Goal: Information Seeking & Learning: Learn about a topic

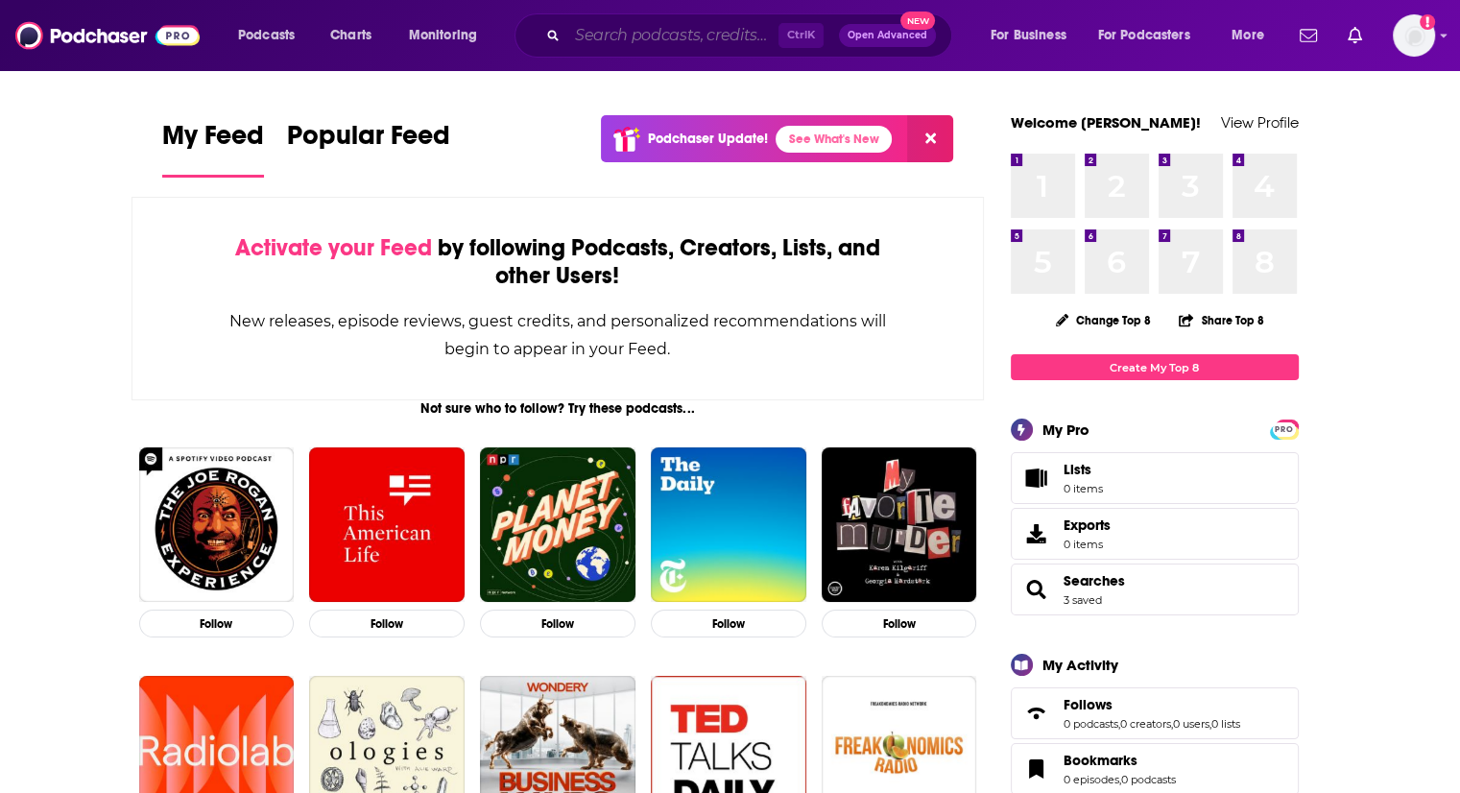
click at [614, 42] on input "Search podcasts, credits, & more..." at bounding box center [672, 35] width 211 height 31
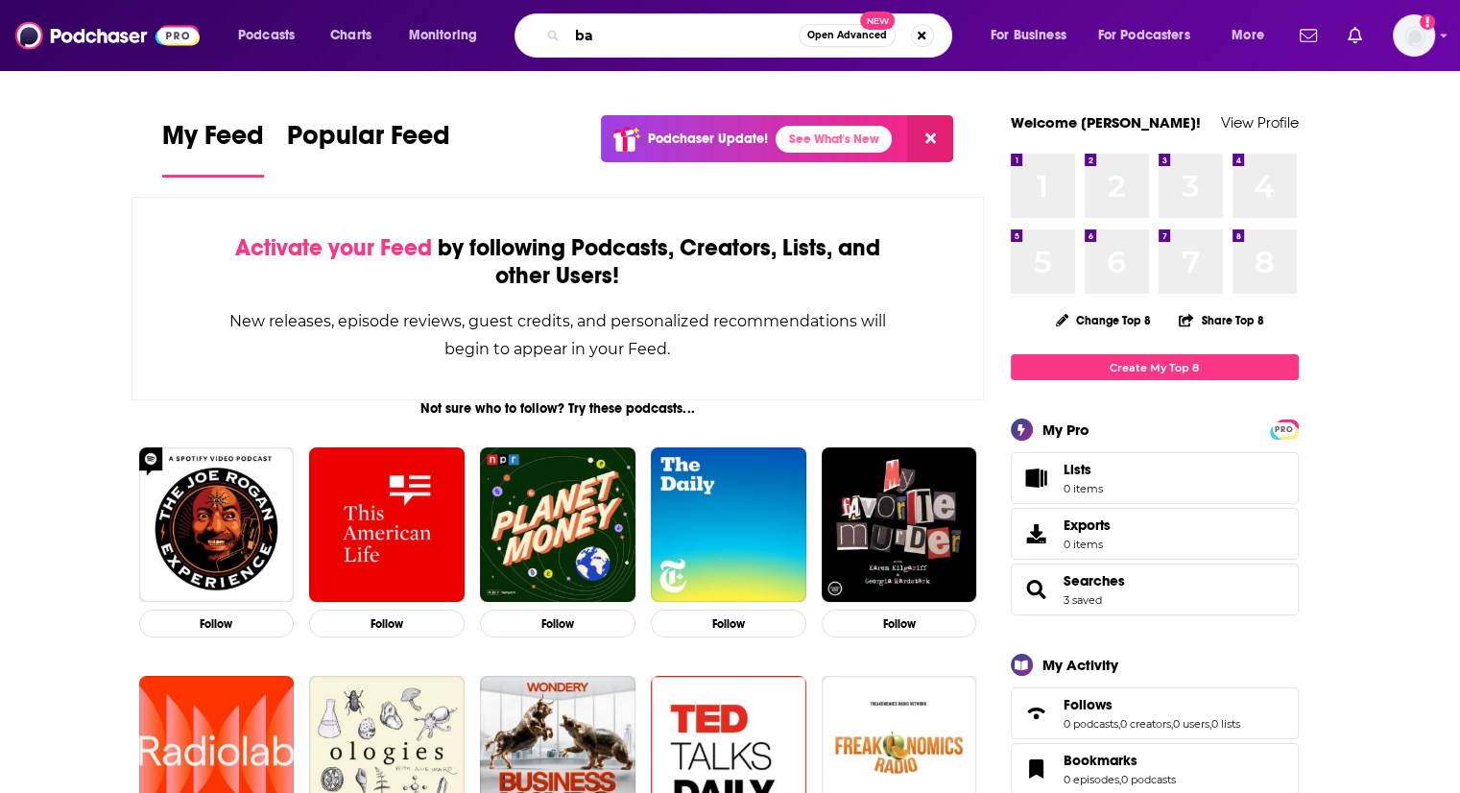
type input "b"
type input "barely famous"
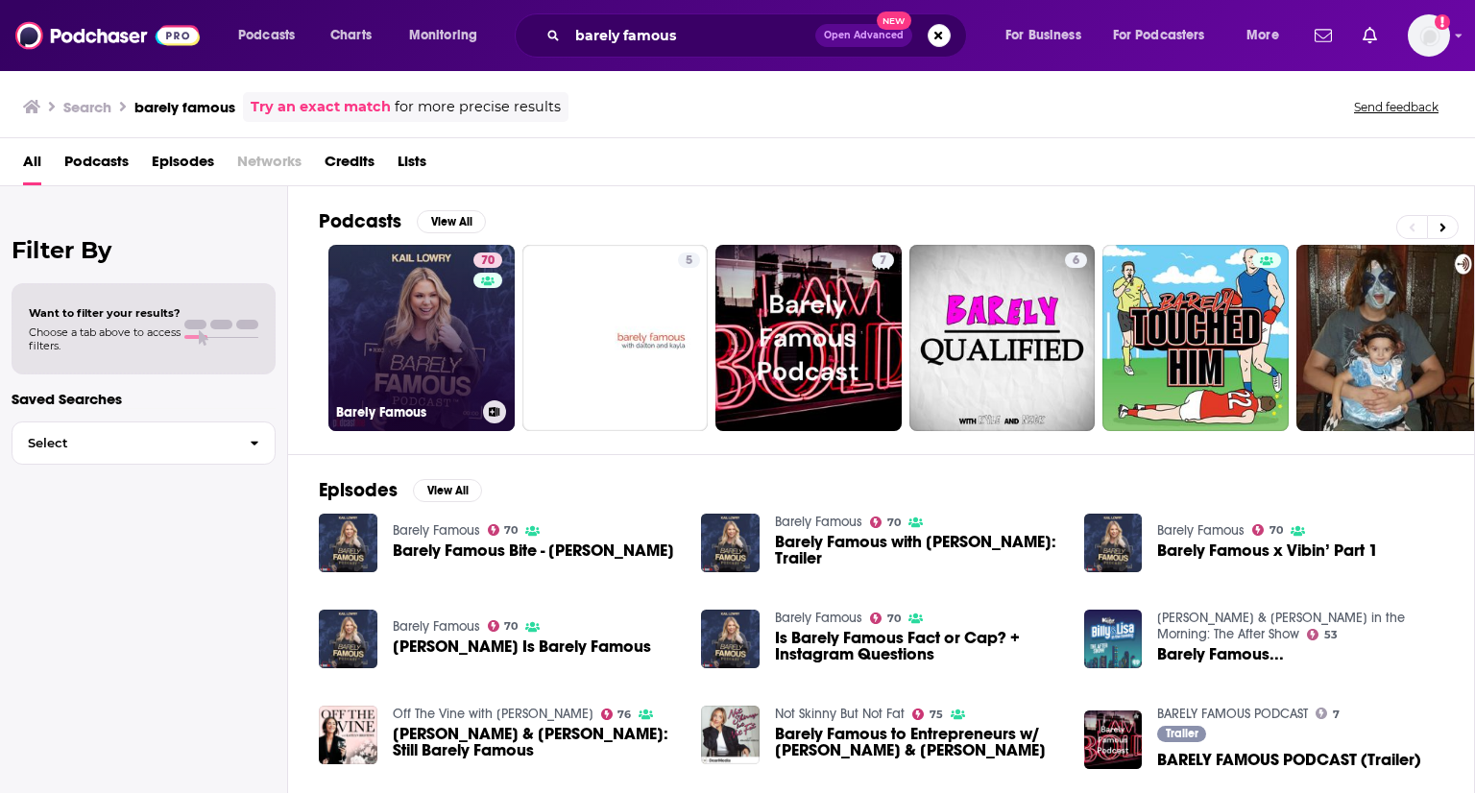
click at [400, 336] on link "70 Barely Famous" at bounding box center [421, 338] width 186 height 186
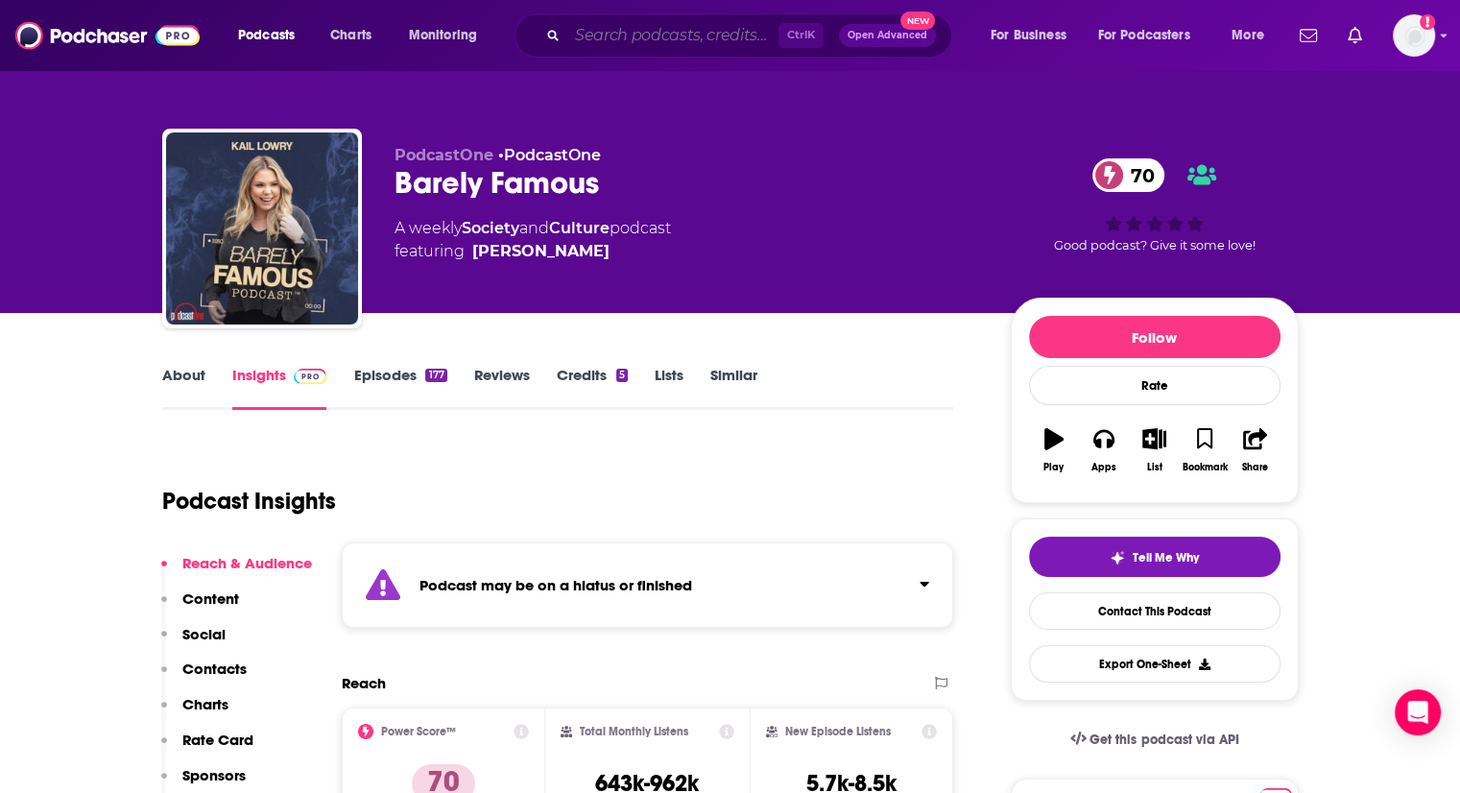
click at [622, 36] on input "Search podcasts, credits, & more..." at bounding box center [672, 35] width 211 height 31
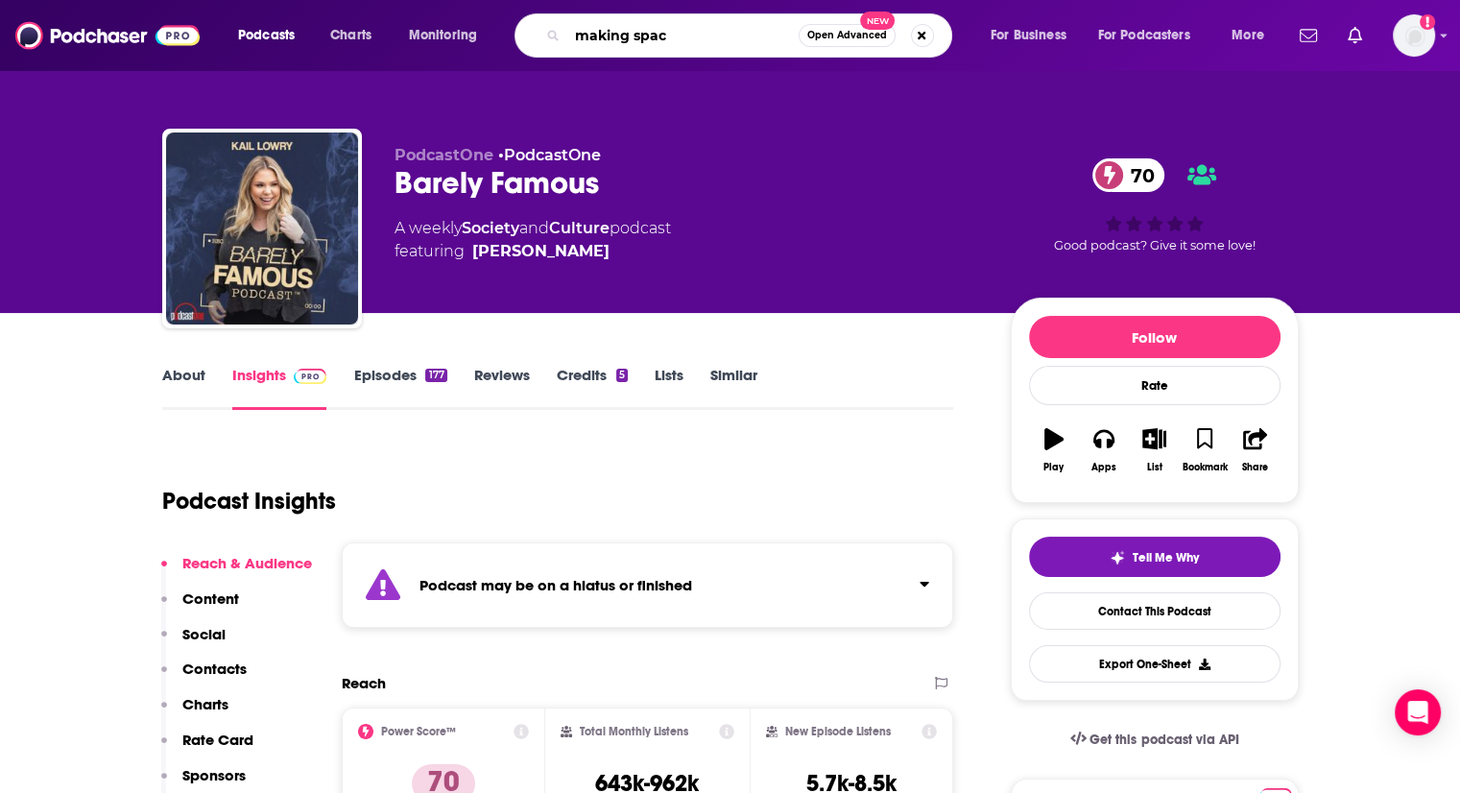
type input "making space"
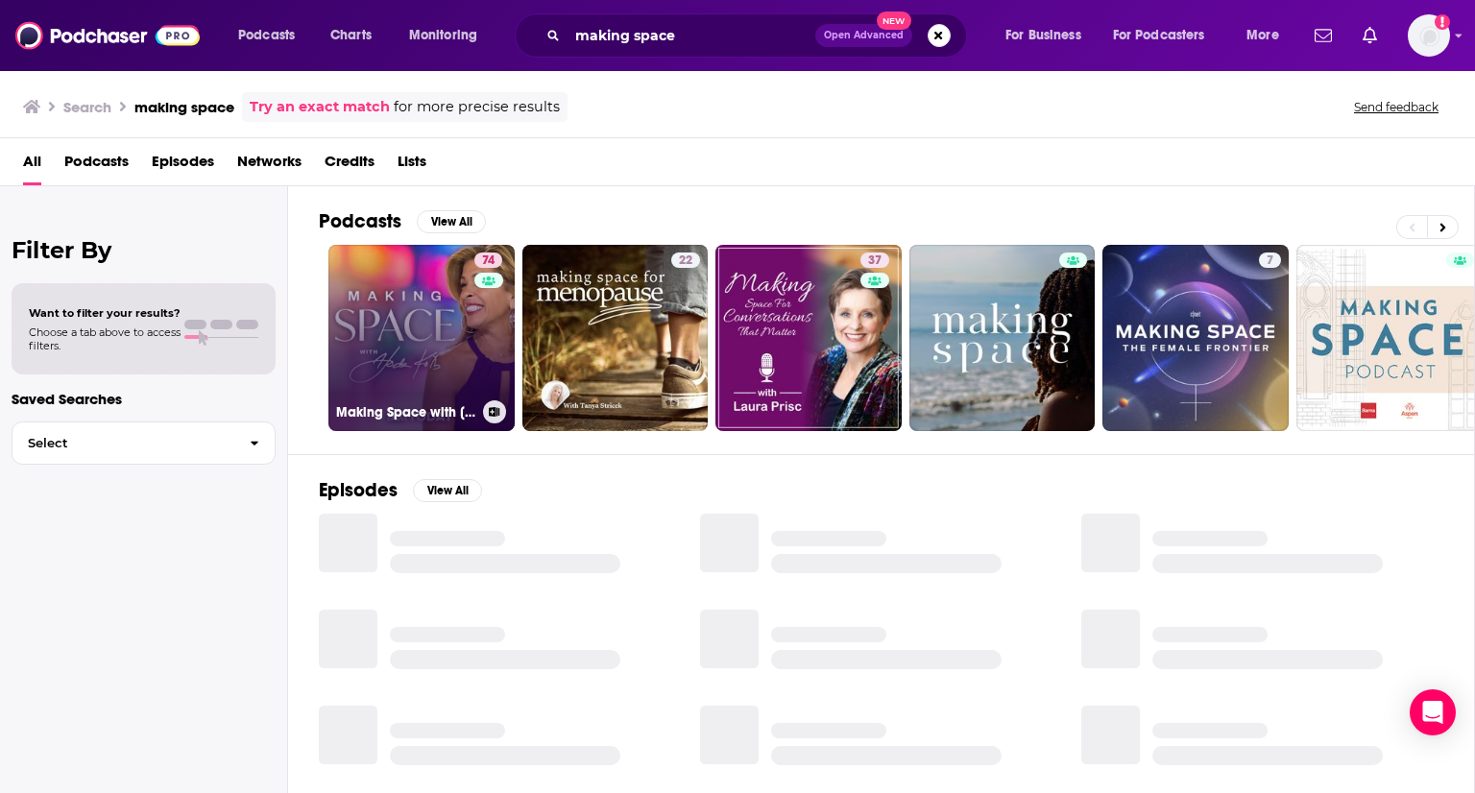
click at [472, 334] on link "74 Making Space with [PERSON_NAME]" at bounding box center [421, 338] width 186 height 186
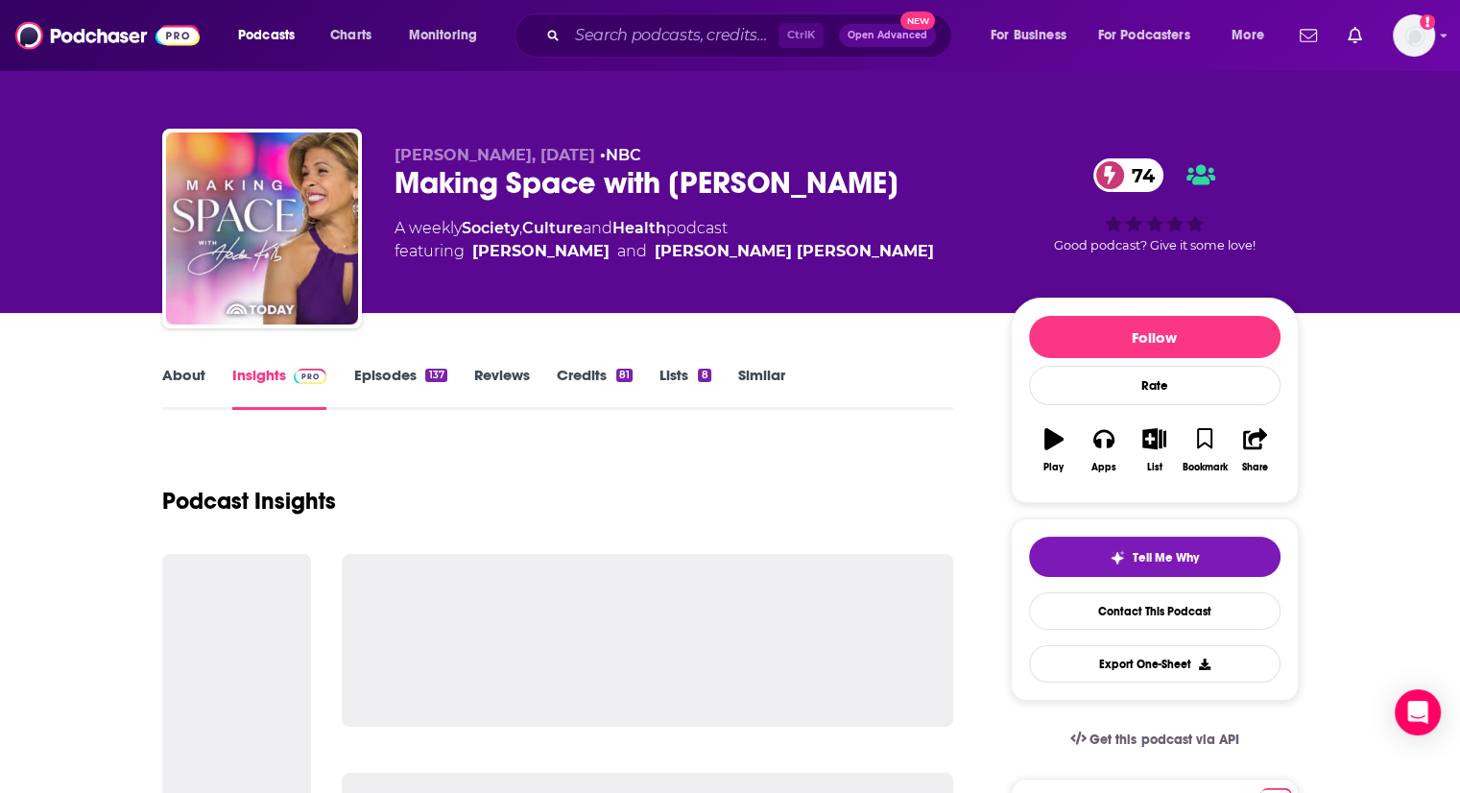
scroll to position [396, 0]
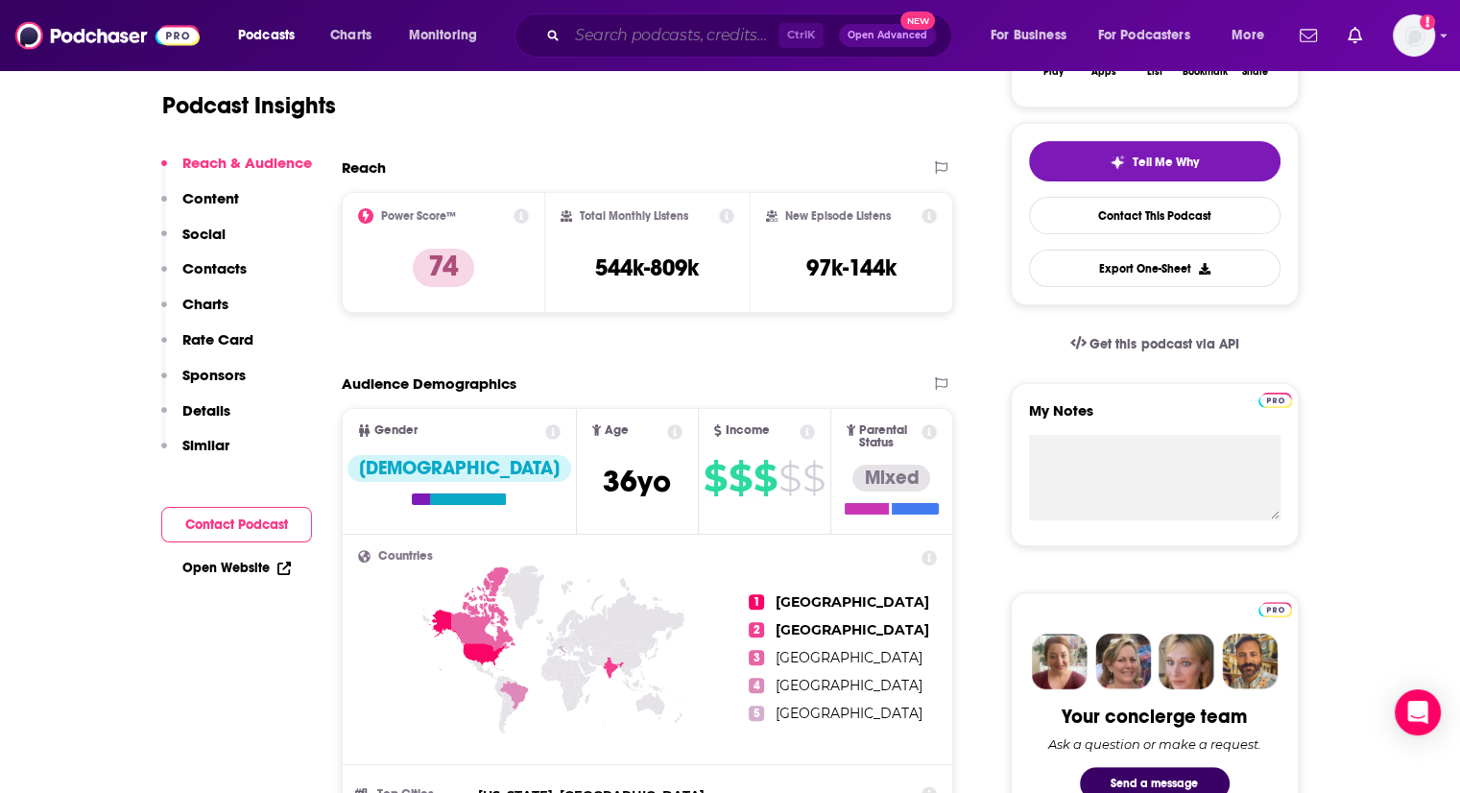
click at [639, 36] on input "Search podcasts, credits, & more..." at bounding box center [672, 35] width 211 height 31
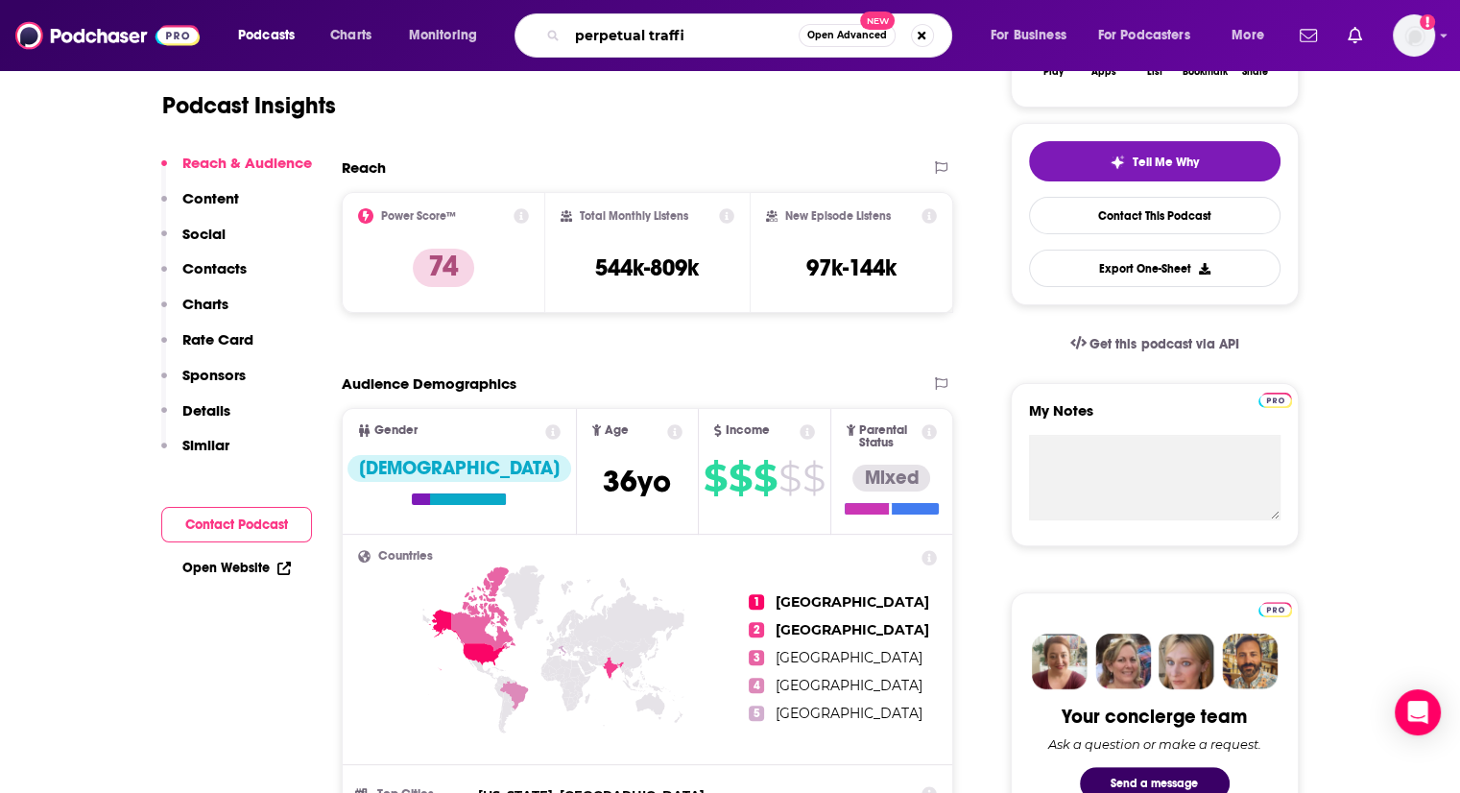
type input "perpetual traffic"
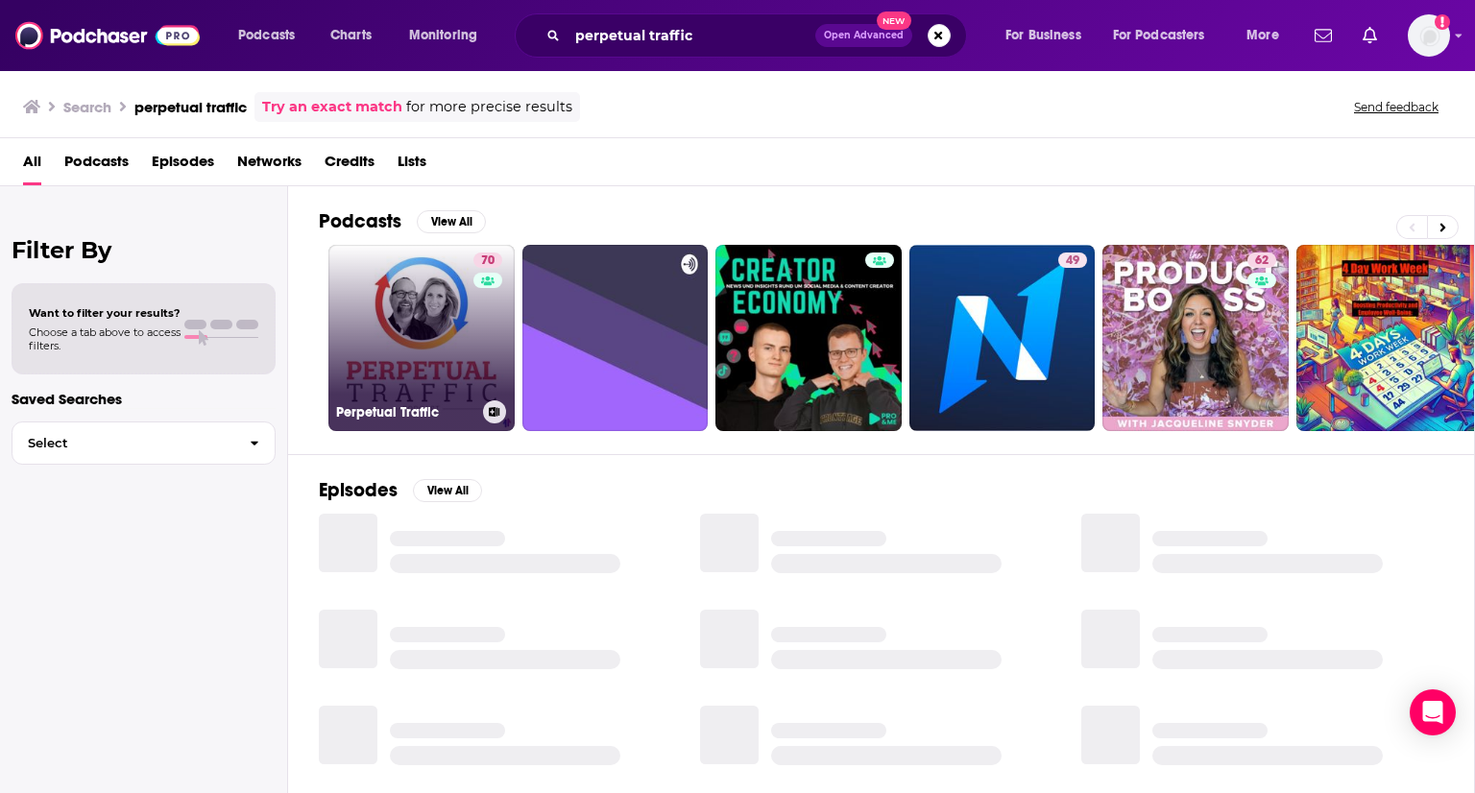
click at [480, 311] on div "70" at bounding box center [490, 327] width 34 height 148
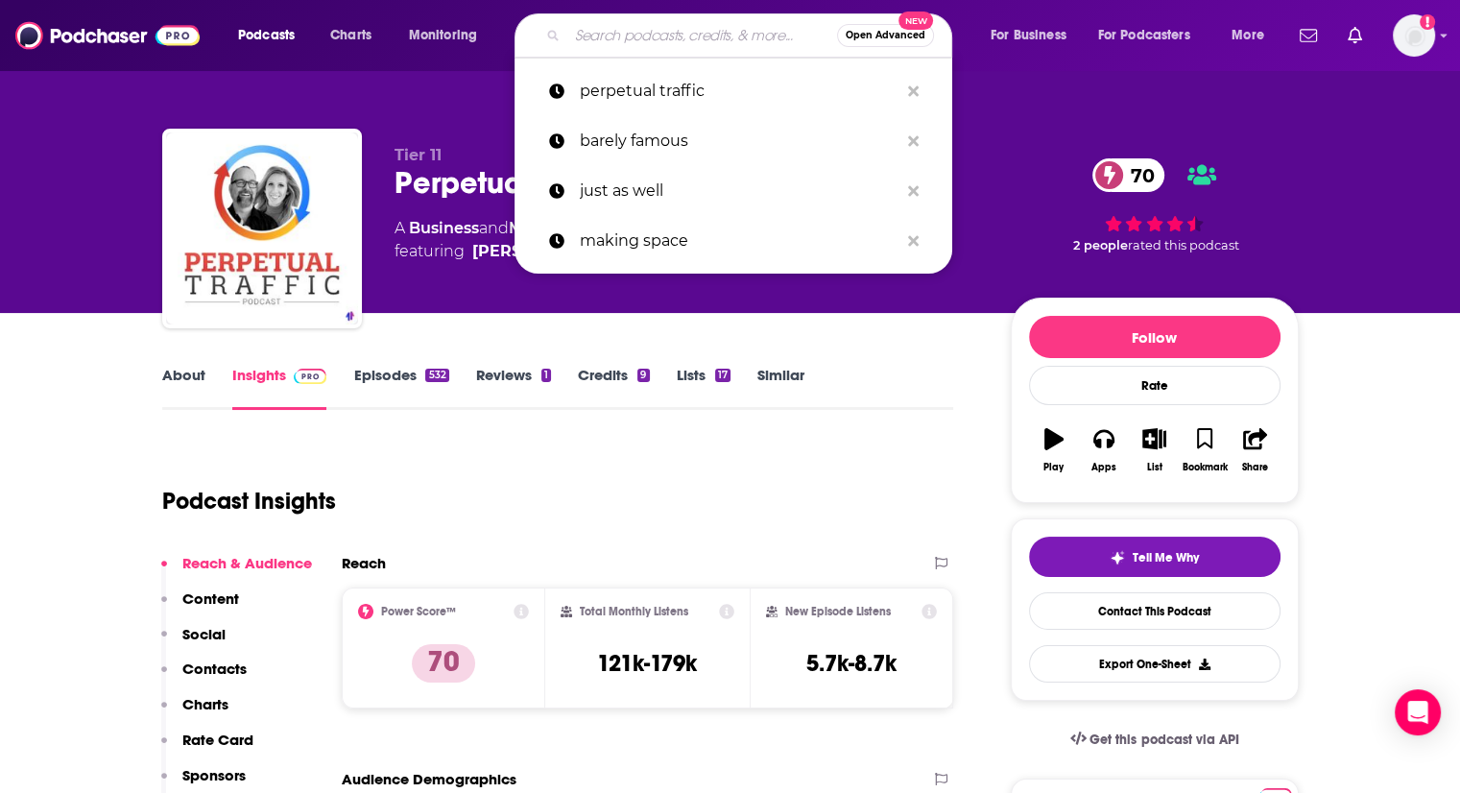
click at [629, 44] on input "Search podcasts, credits, & more..." at bounding box center [702, 35] width 270 height 31
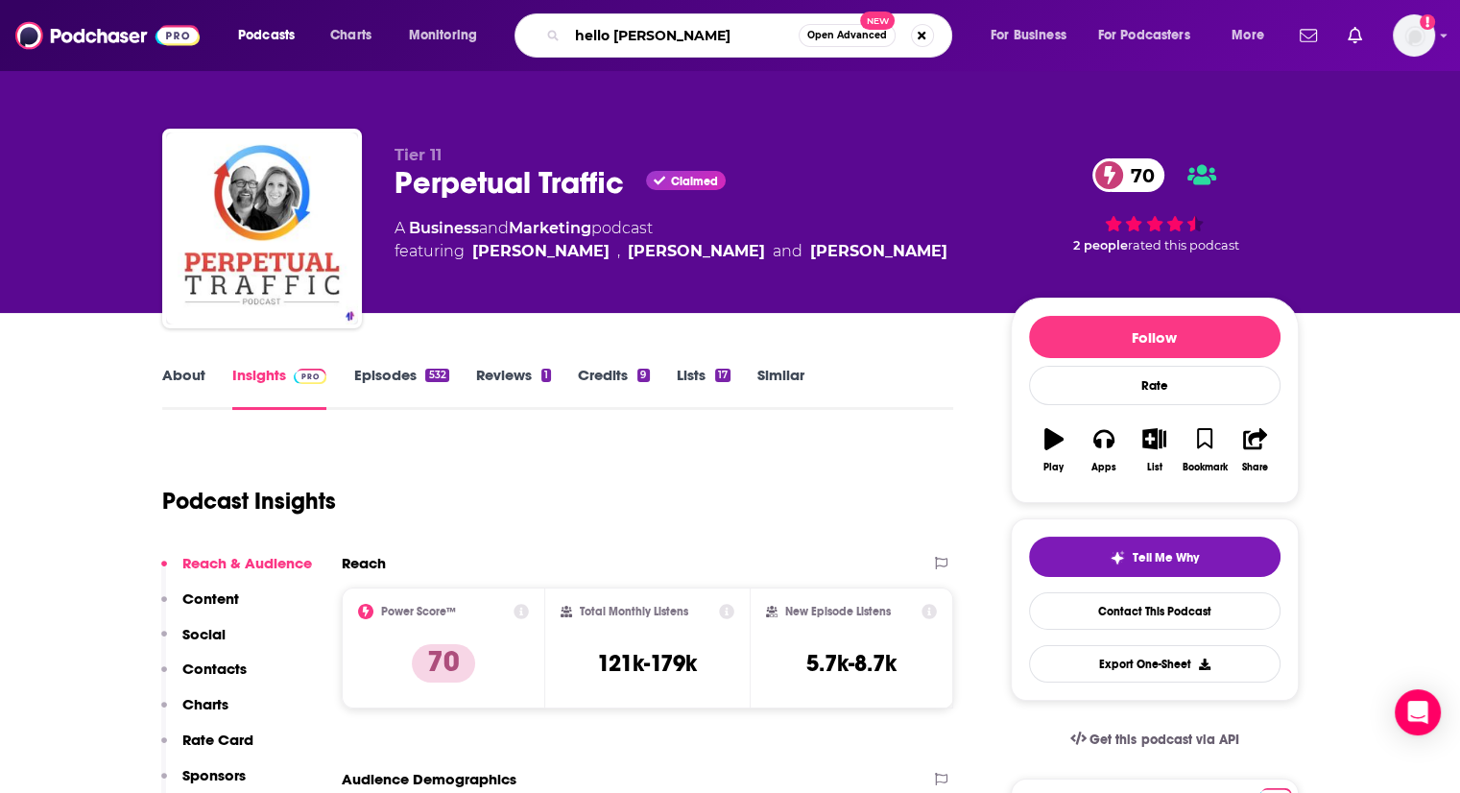
type input "hello [DATE]"
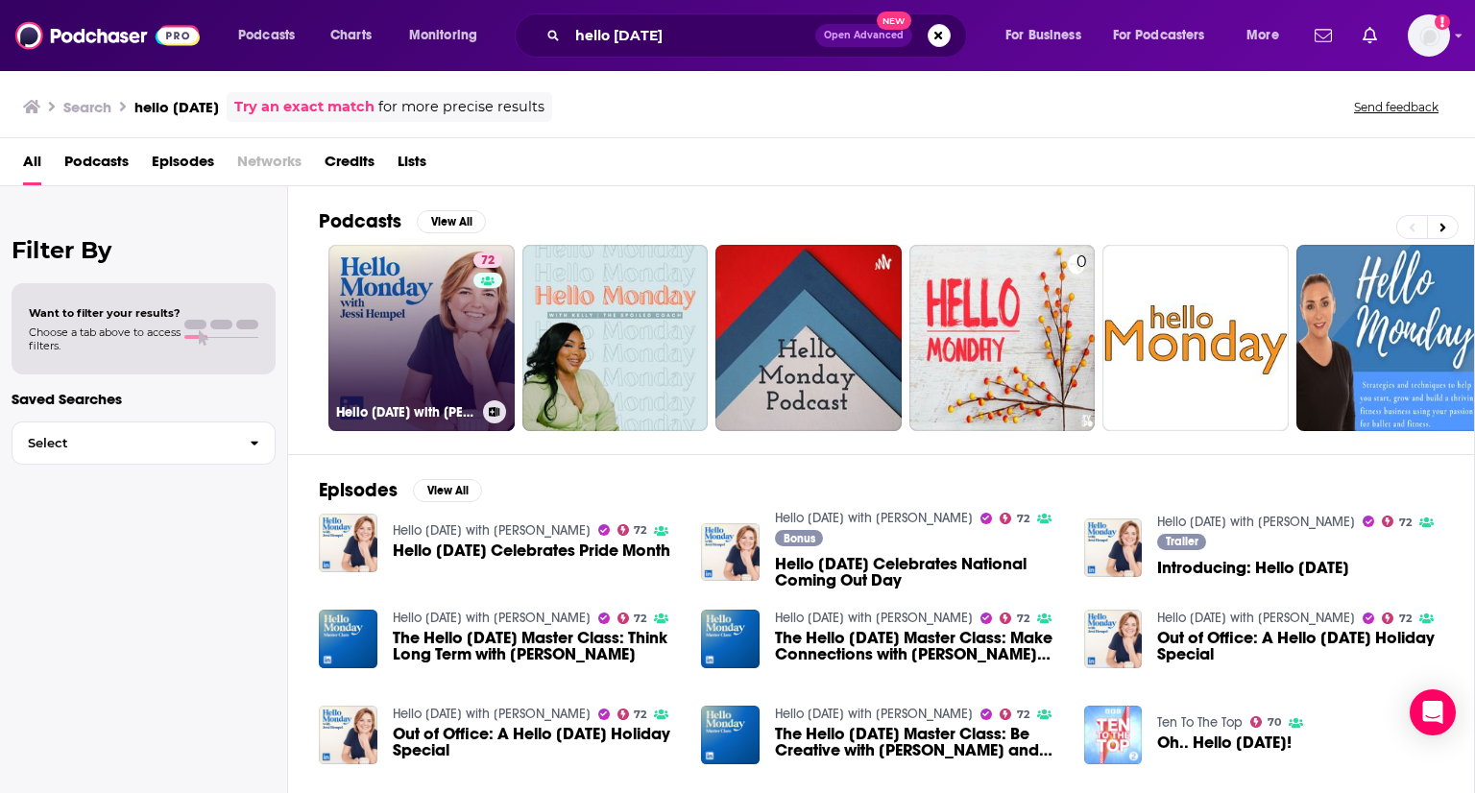
click at [445, 333] on link "72 Hello [DATE] with [PERSON_NAME]" at bounding box center [421, 338] width 186 height 186
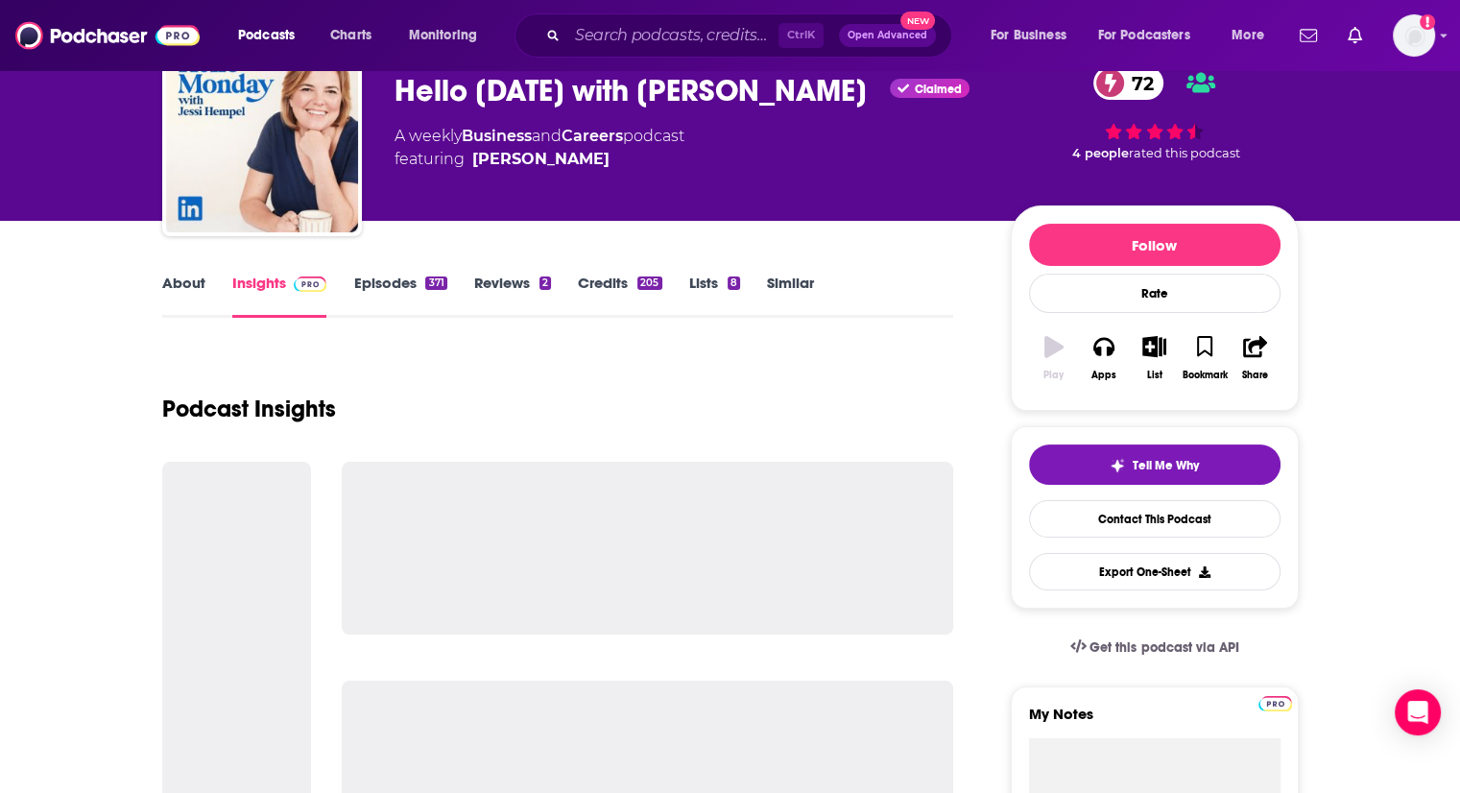
scroll to position [84, 0]
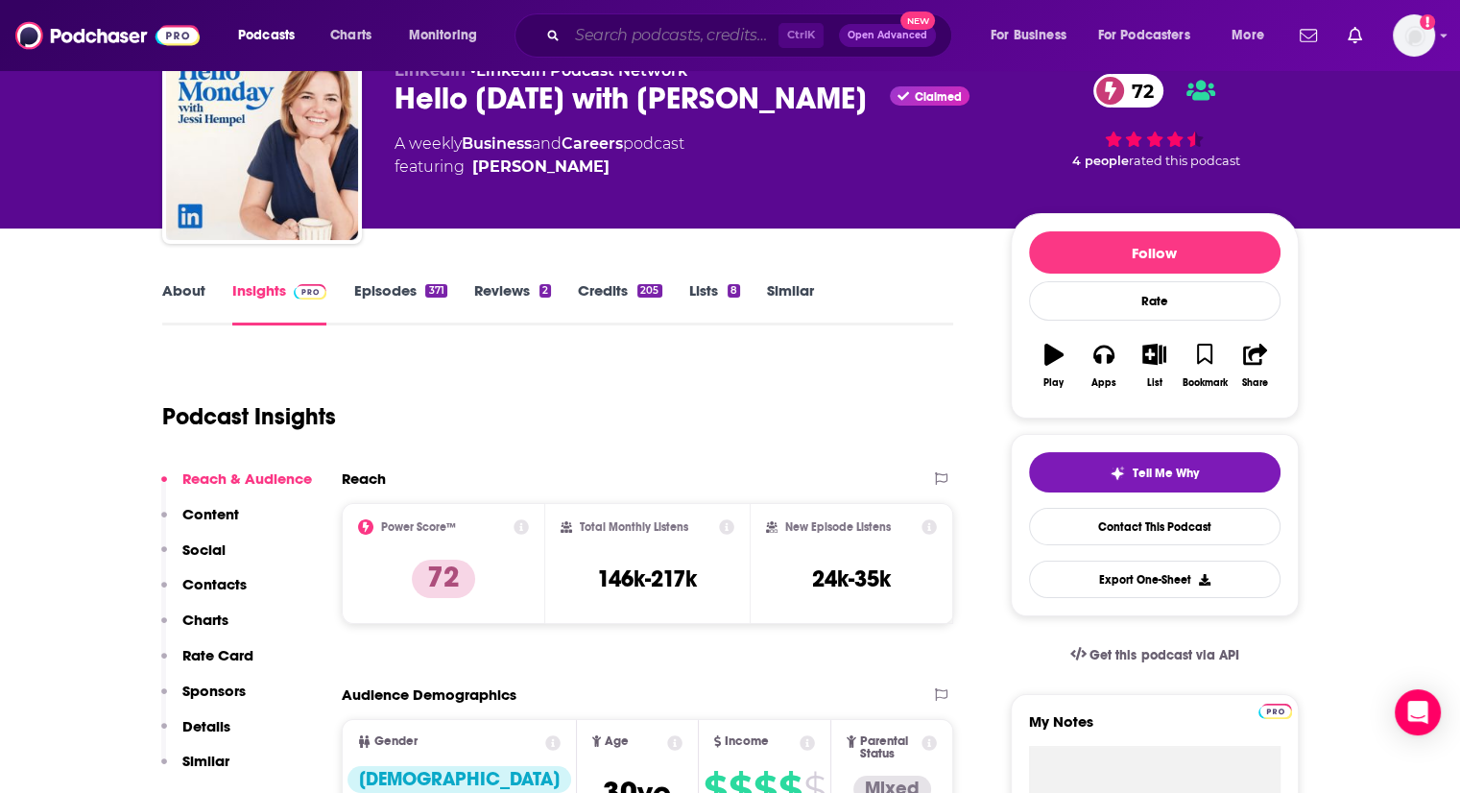
click at [627, 39] on input "Search podcasts, credits, & more..." at bounding box center [672, 35] width 211 height 31
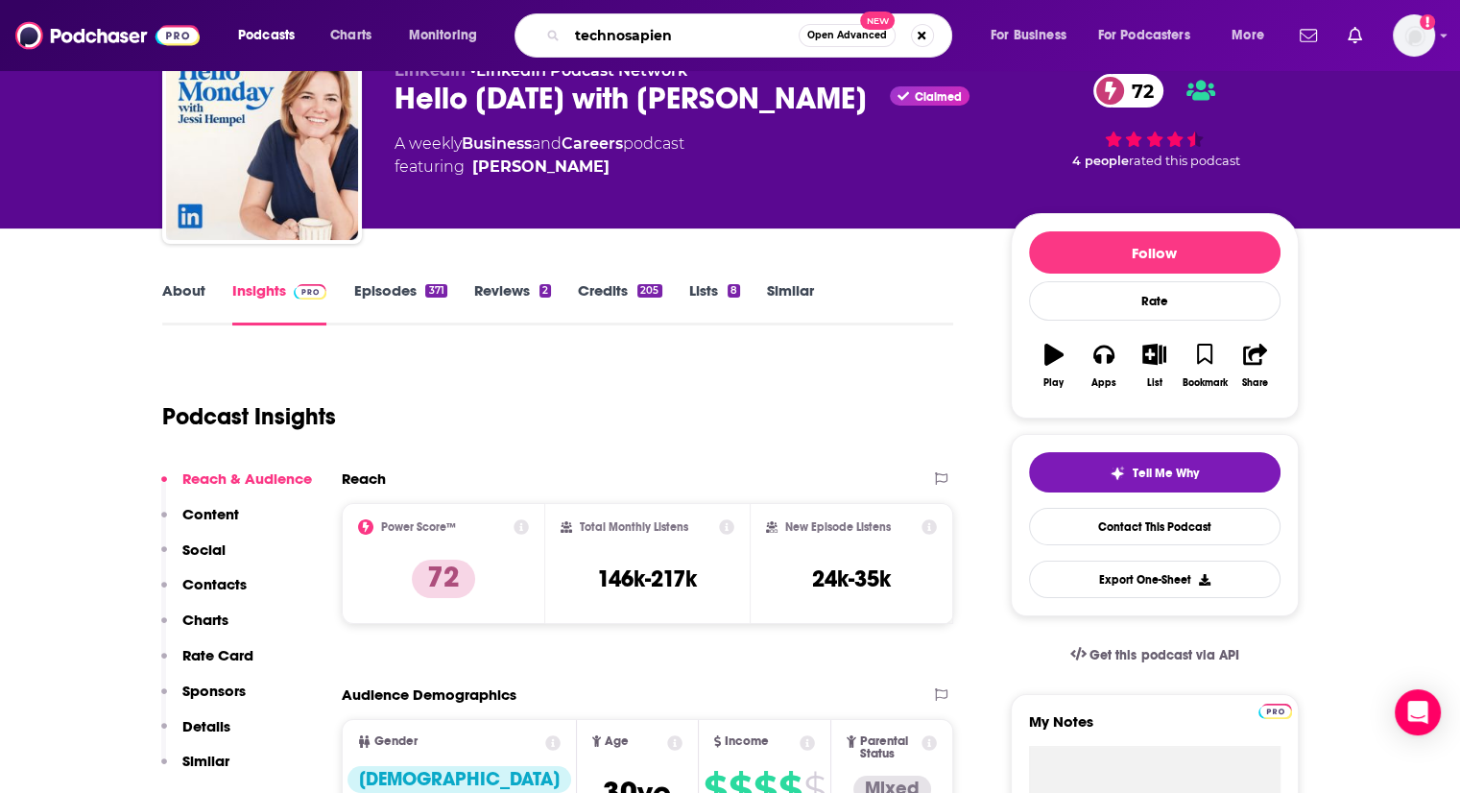
type input "technosapiens"
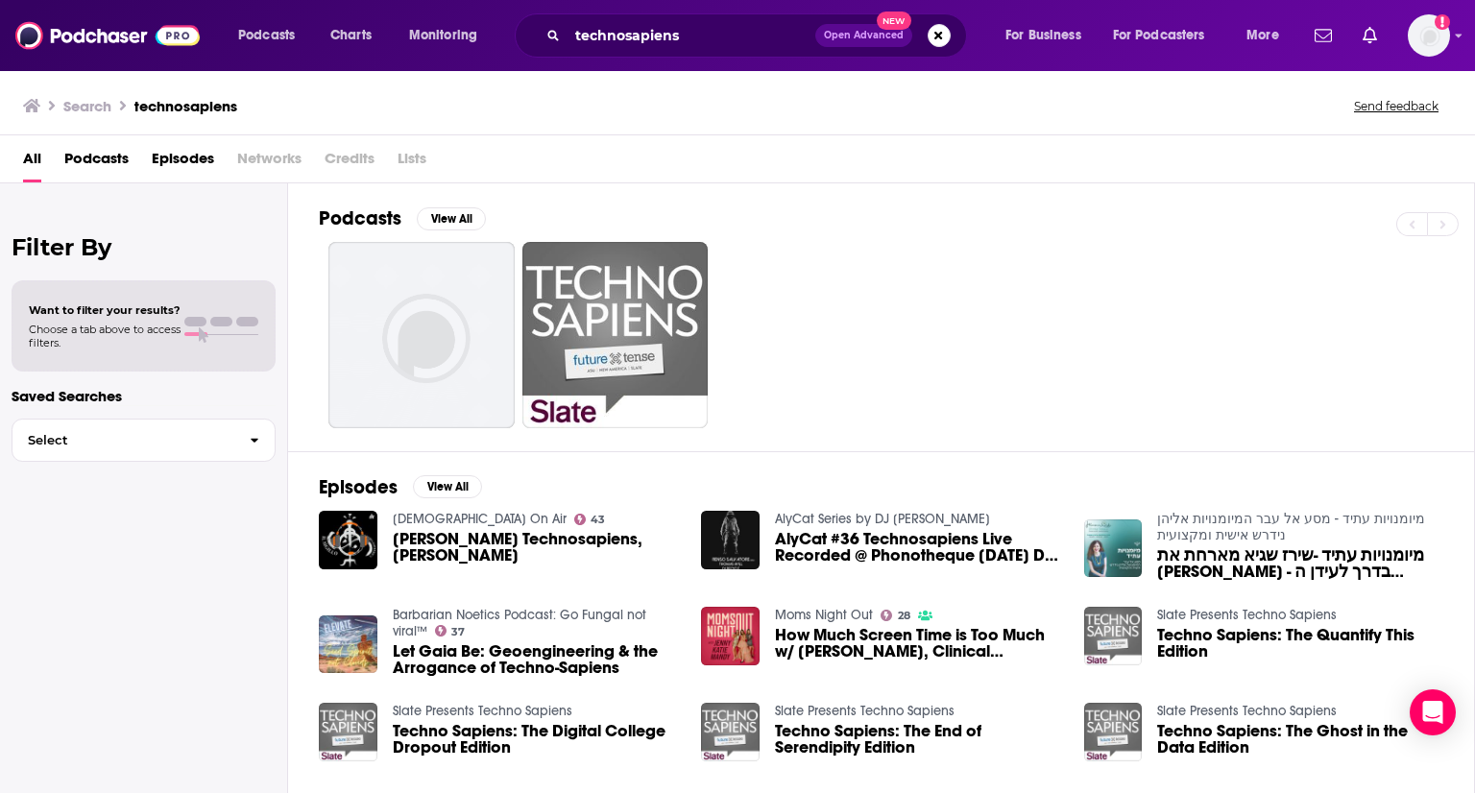
click at [711, 406] on div at bounding box center [896, 335] width 1155 height 186
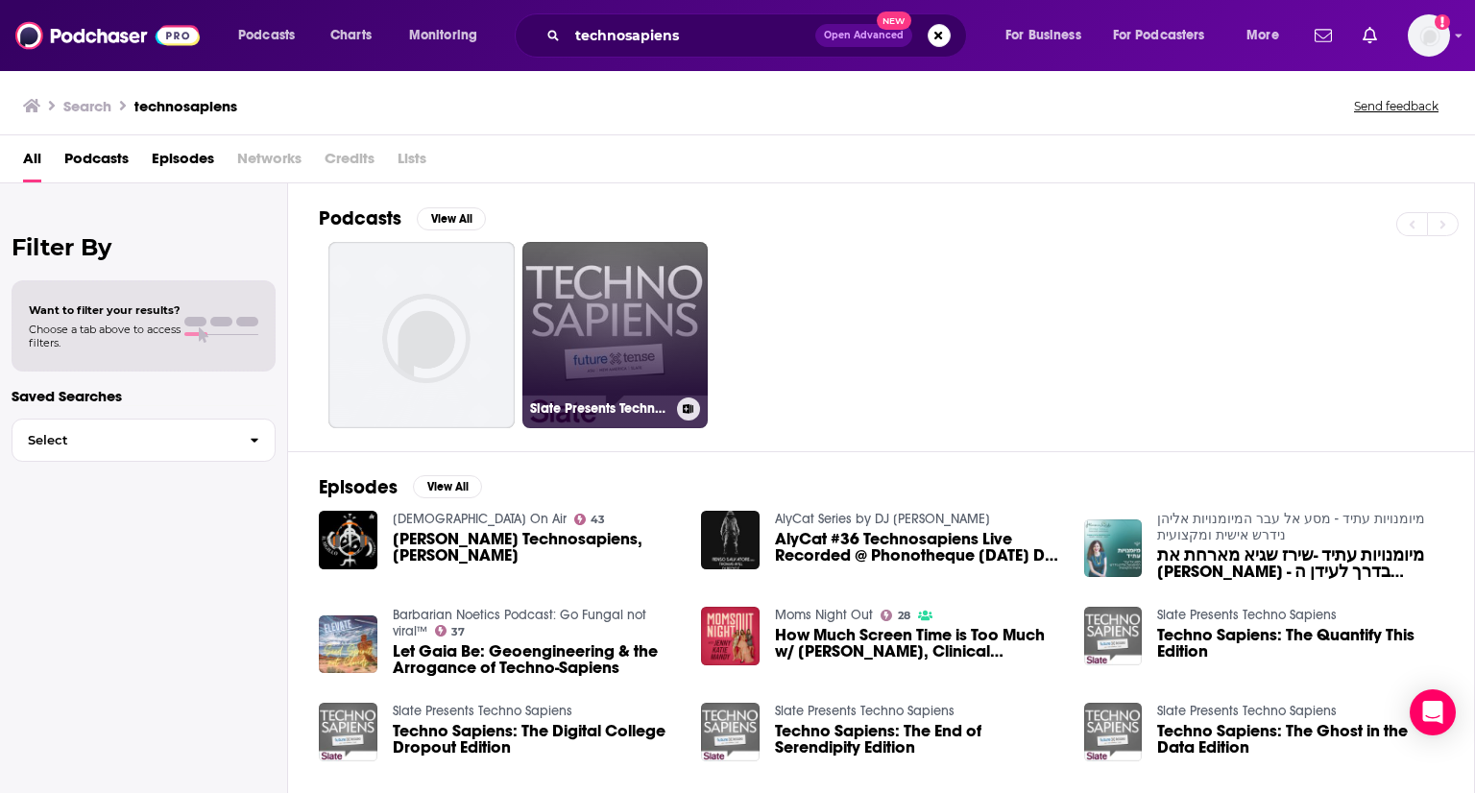
click at [684, 389] on link "Slate Presents Techno Sapiens" at bounding box center [615, 335] width 186 height 186
